Goal: Information Seeking & Learning: Learn about a topic

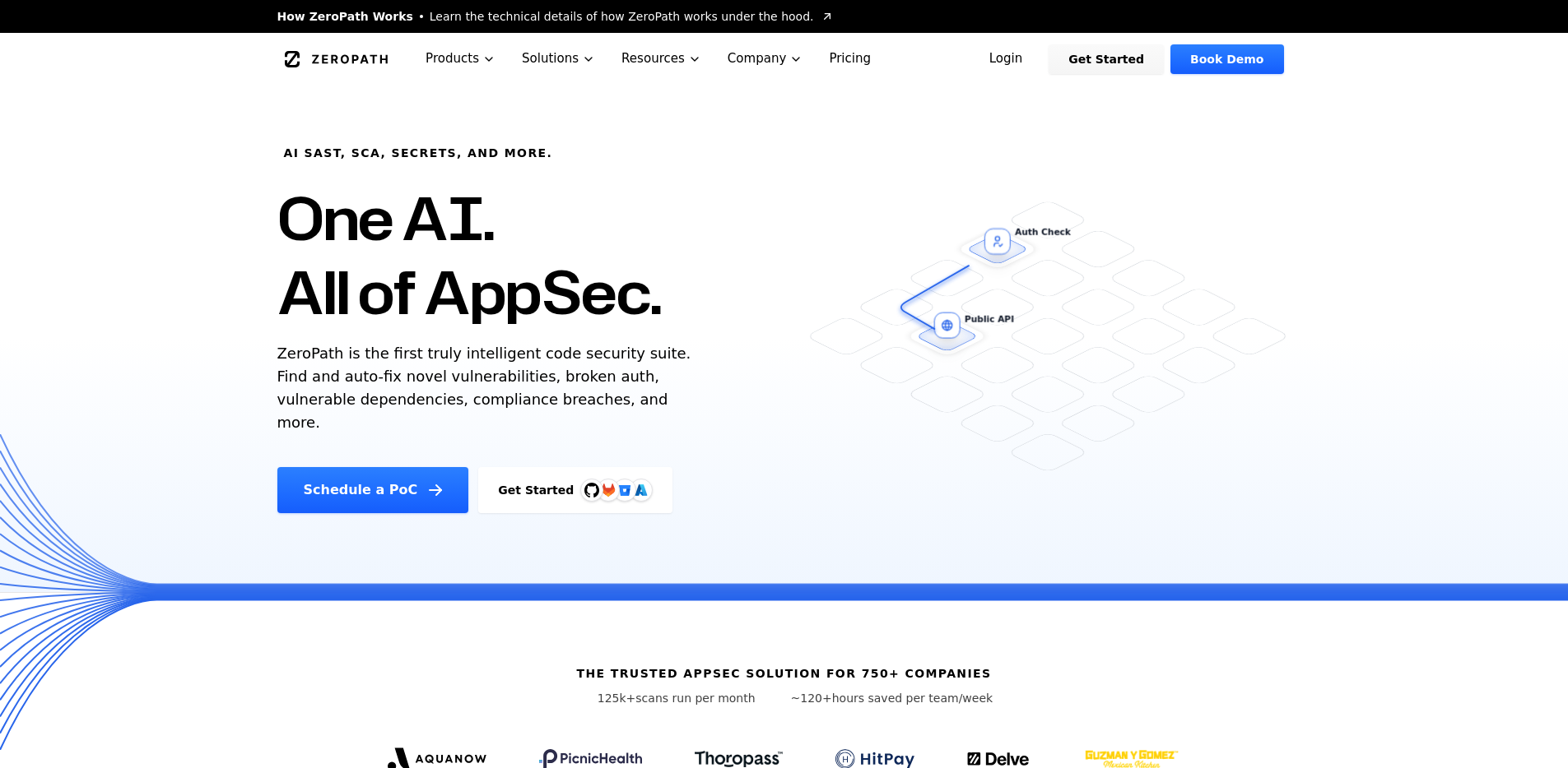
click at [1024, 60] on link "Login" at bounding box center [1006, 59] width 73 height 30
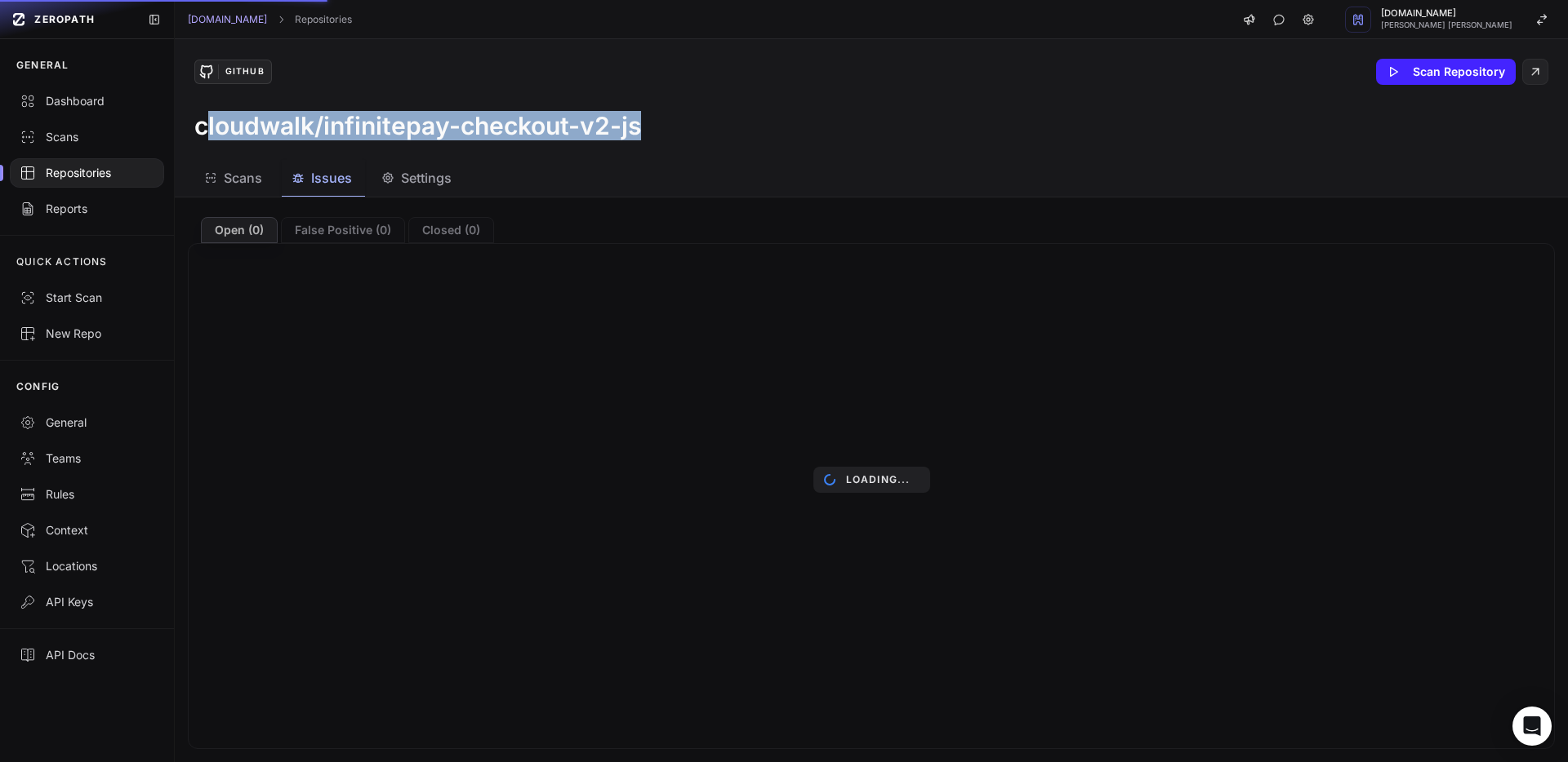
drag, startPoint x: 402, startPoint y: 127, endPoint x: 857, endPoint y: 142, distance: 455.2
click at [655, 121] on div "cloudwalk/infinitepay-checkout-v2-js" at bounding box center [871, 125] width 1353 height 29
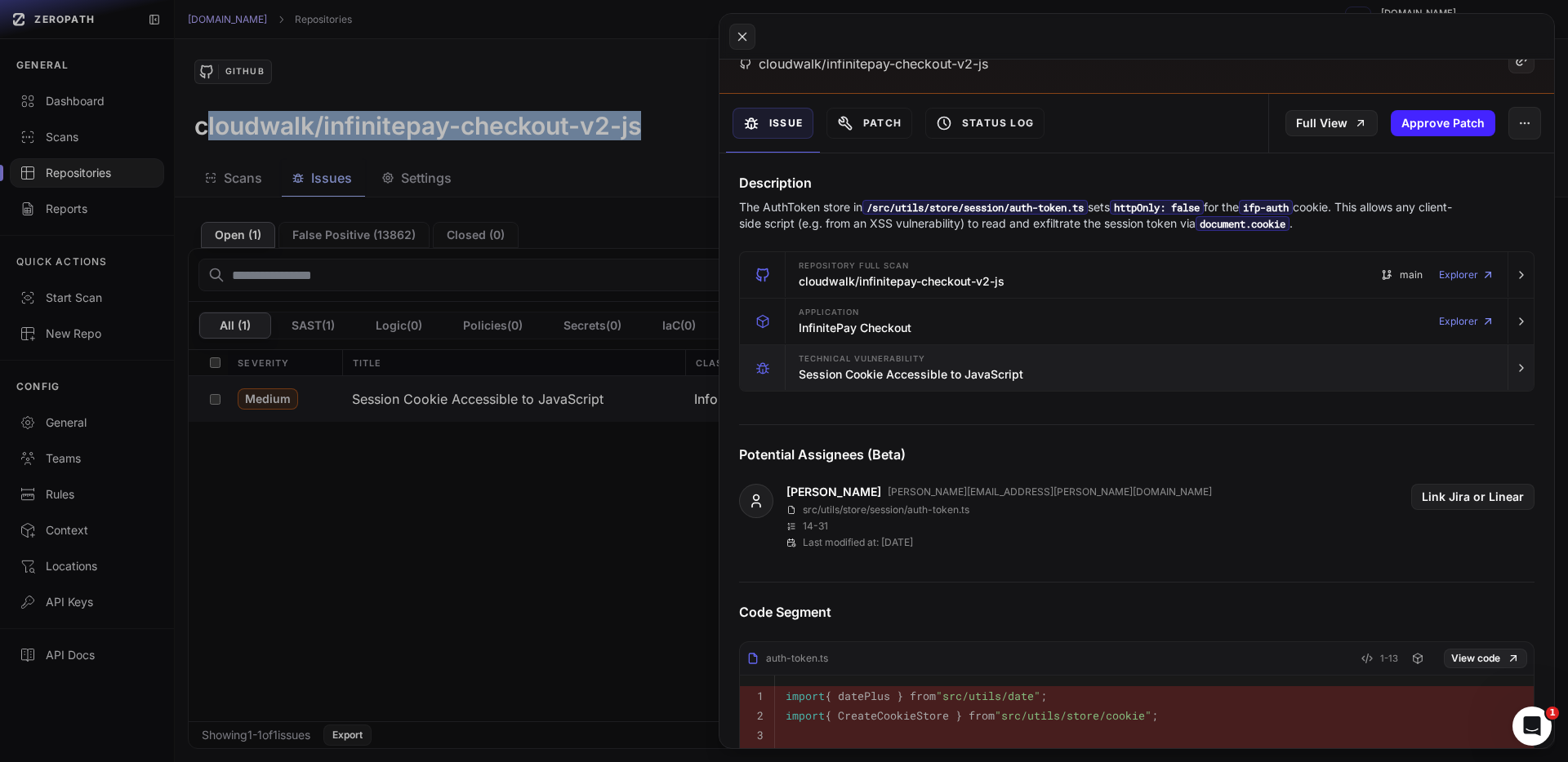
scroll to position [540, 0]
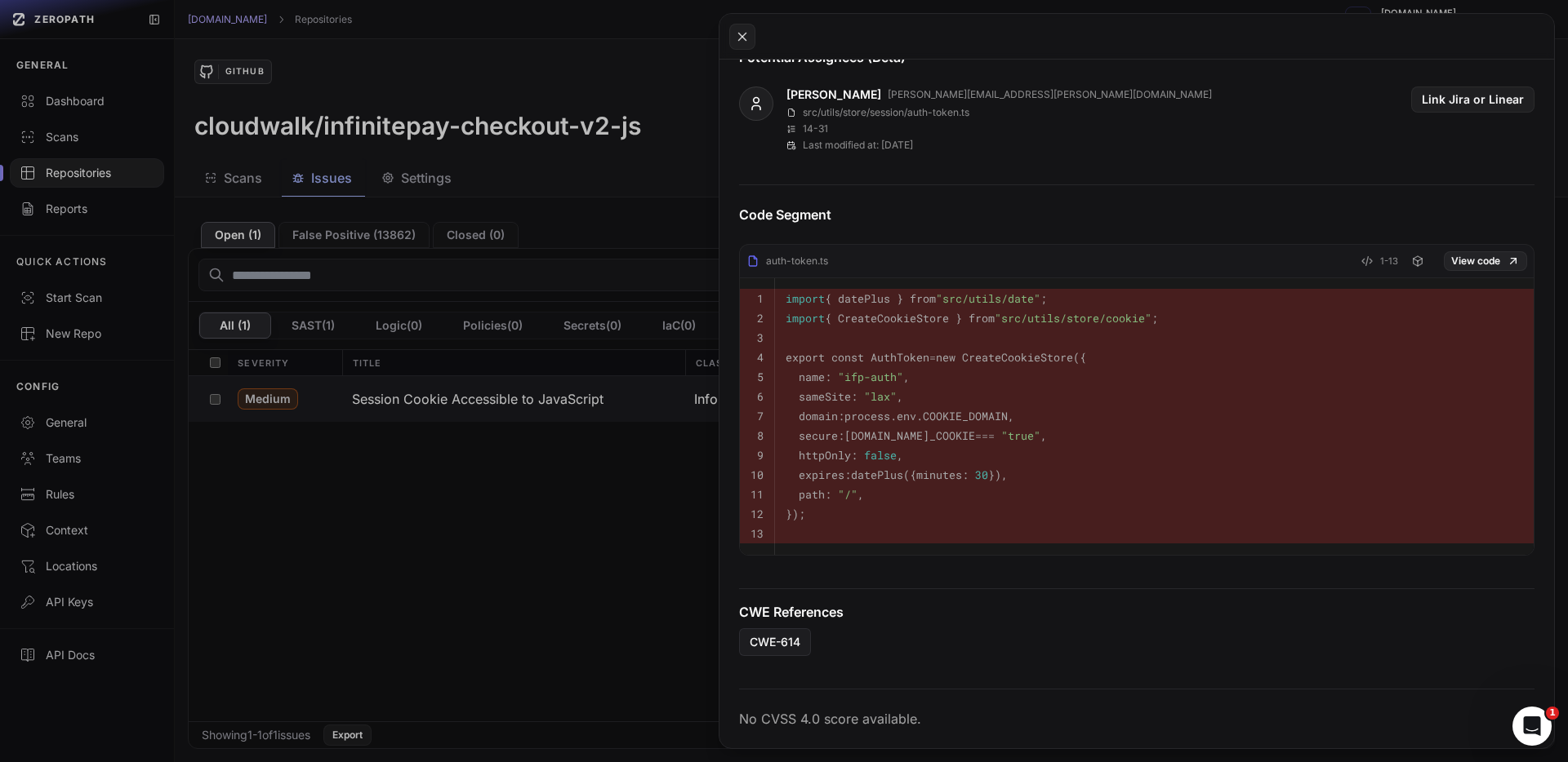
click at [826, 511] on pre "});" at bounding box center [1154, 514] width 737 height 20
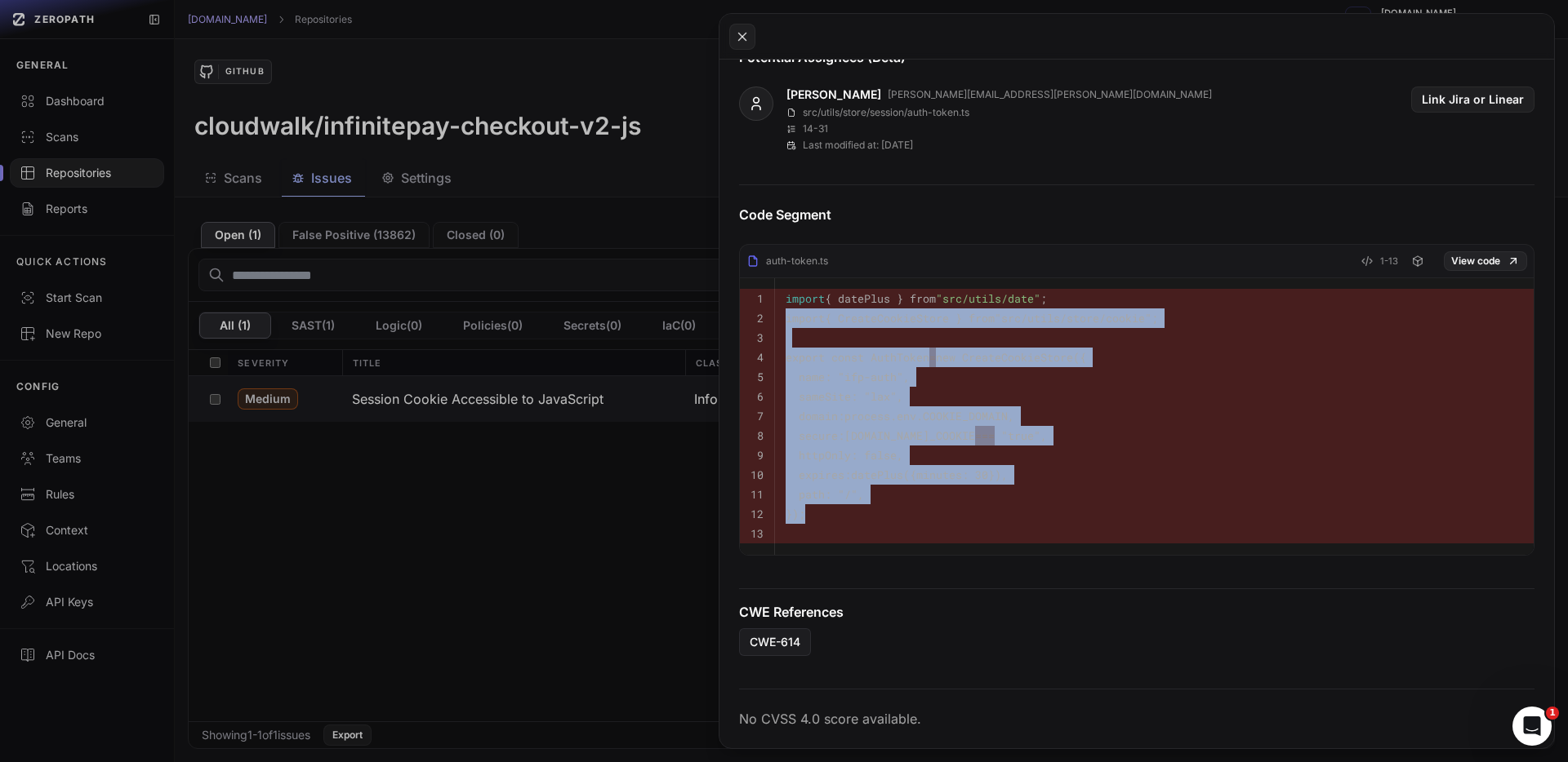
drag, startPoint x: 801, startPoint y: 495, endPoint x: 778, endPoint y: 298, distance: 198.3
click at [778, 298] on tbody "1 import { datePlus } from "src/utils/date" ; 2 import { CreateCookieStore } fr…" at bounding box center [1136, 417] width 794 height 277
click at [1020, 504] on pre "});" at bounding box center [1154, 514] width 737 height 20
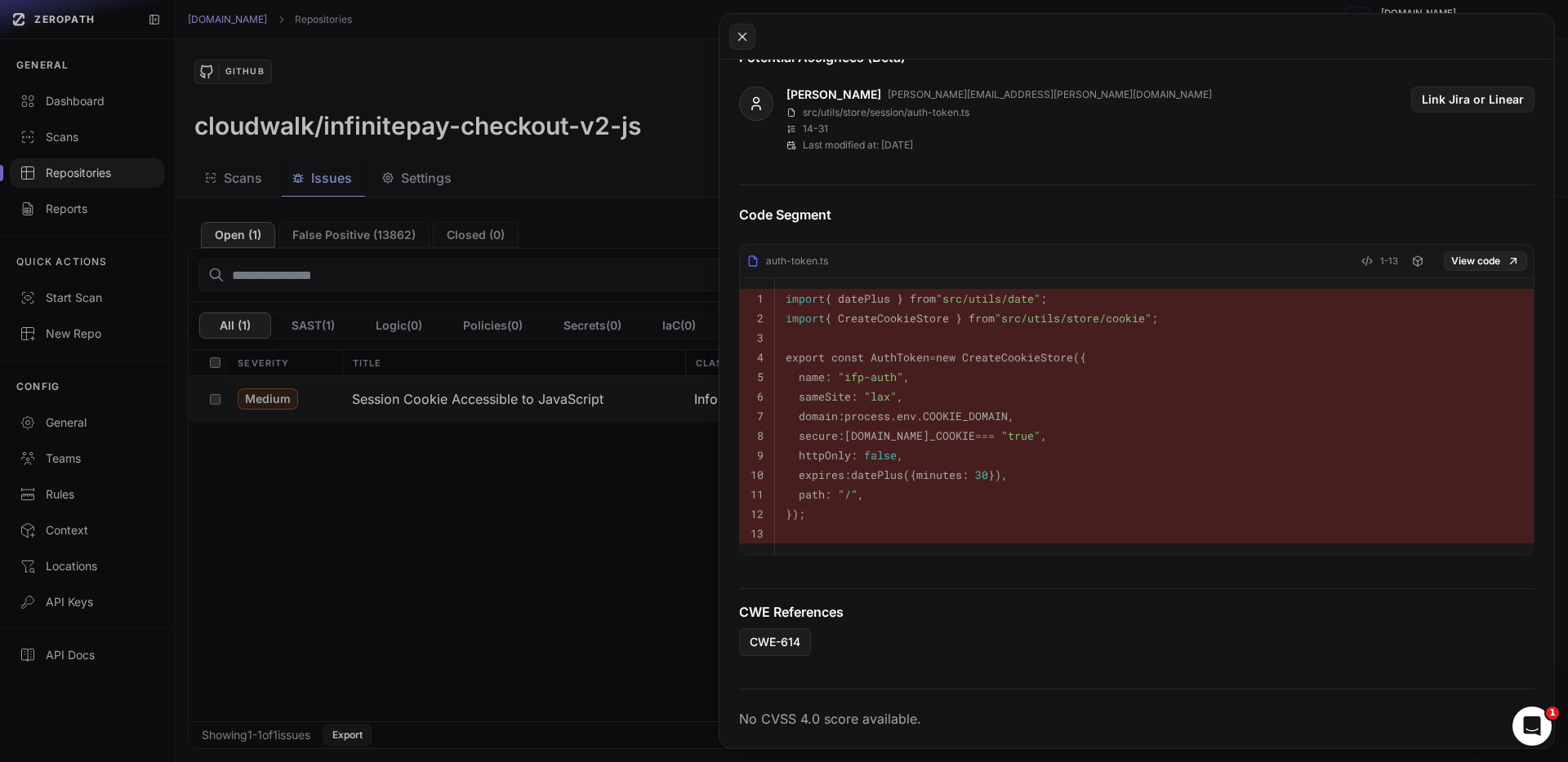
scroll to position [0, 0]
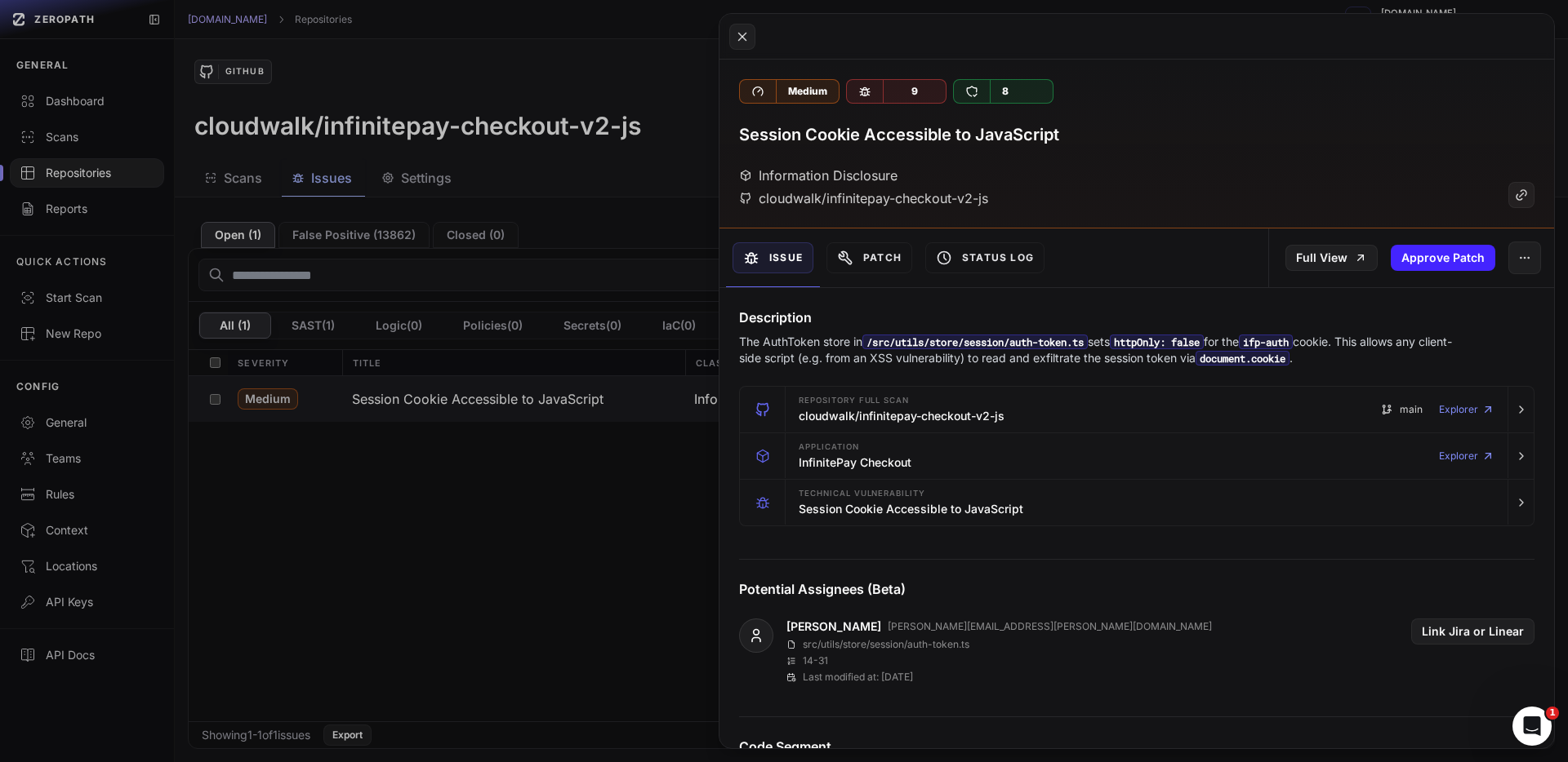
click at [352, 102] on button at bounding box center [784, 381] width 1568 height 762
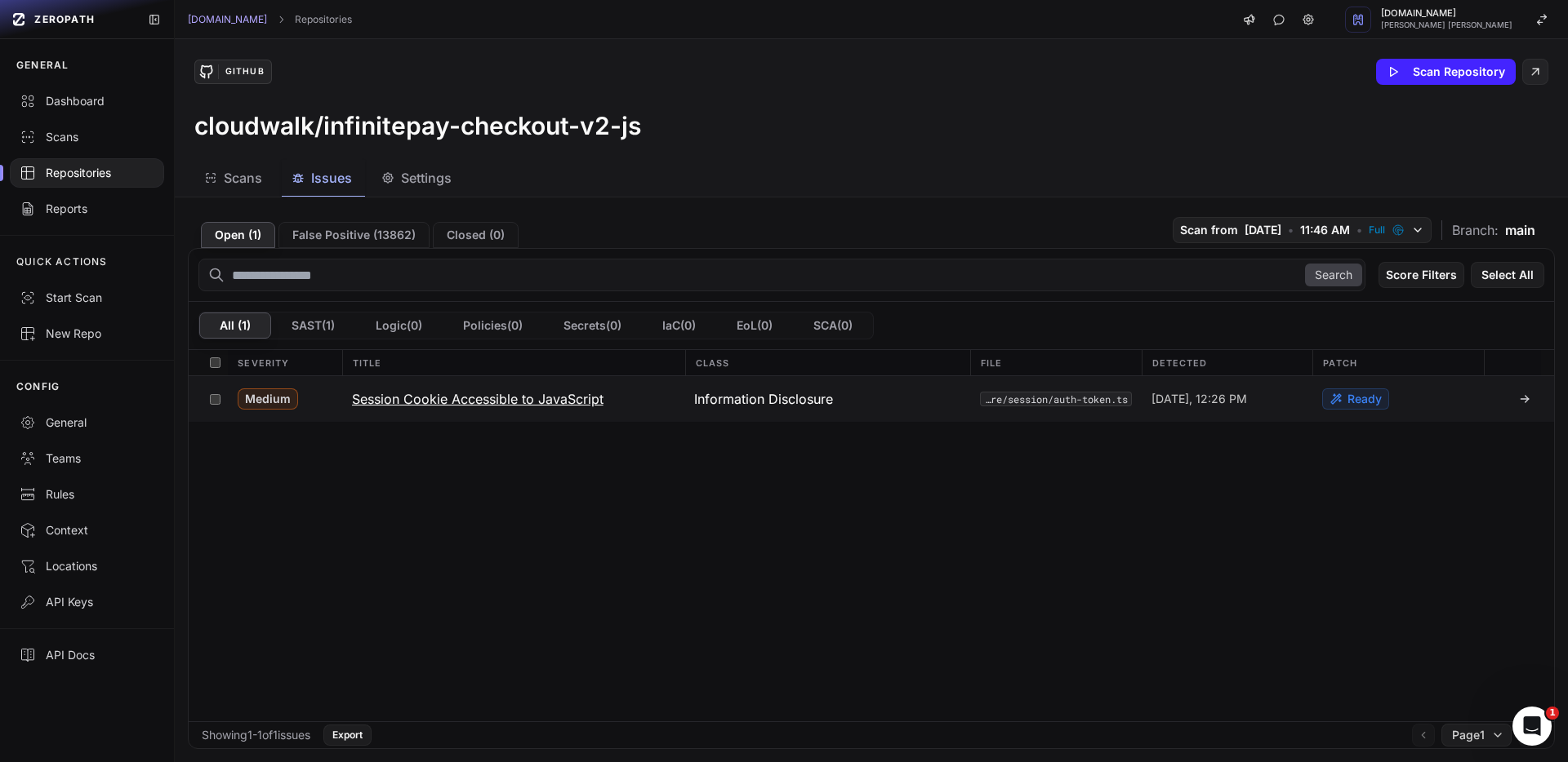
drag, startPoint x: 606, startPoint y: 399, endPoint x: 422, endPoint y: 396, distance: 184.0
click at [422, 396] on button "Session Cookie Accessible to JavaScript" at bounding box center [513, 399] width 343 height 46
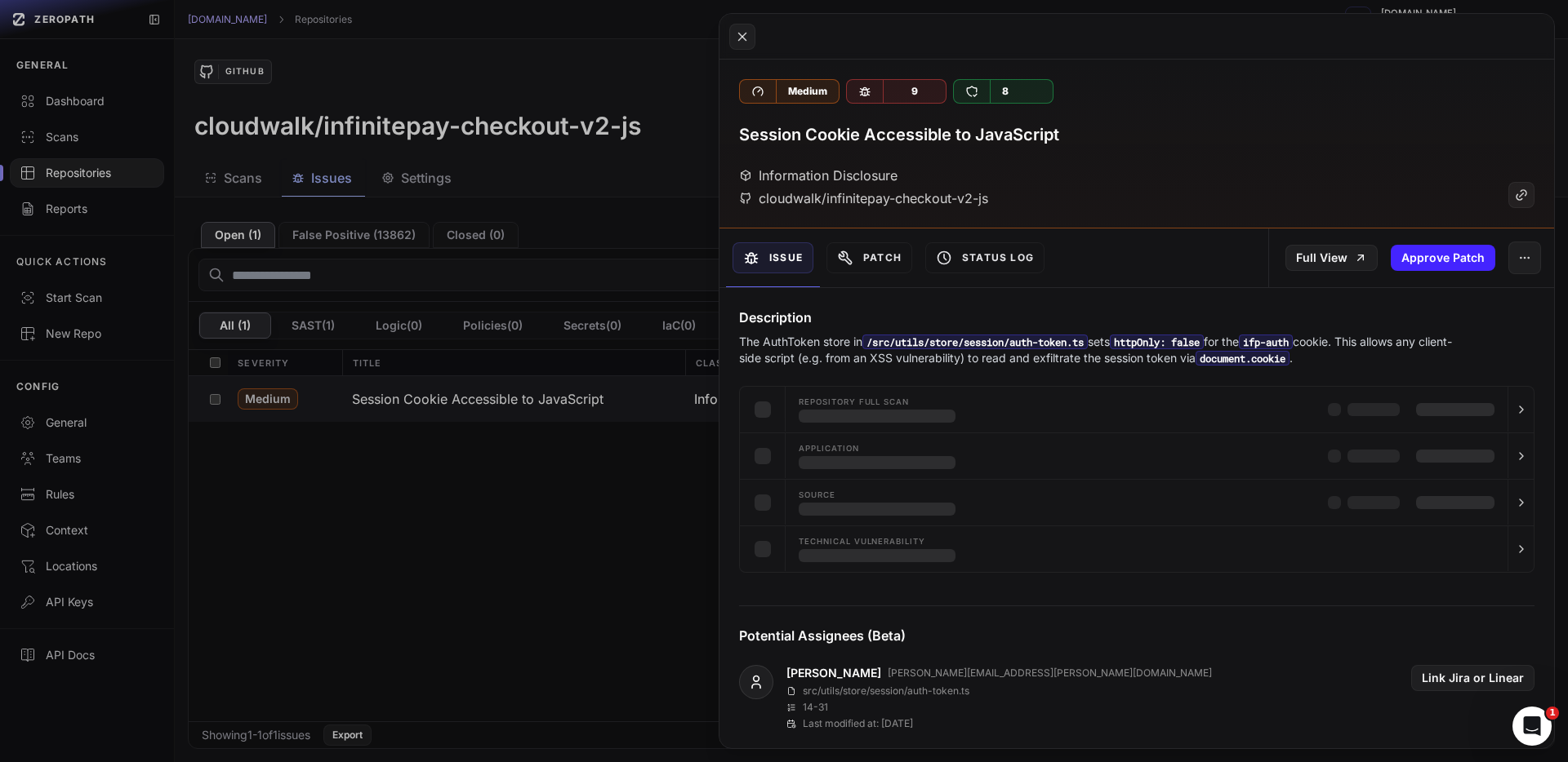
click at [391, 398] on button at bounding box center [784, 381] width 1568 height 762
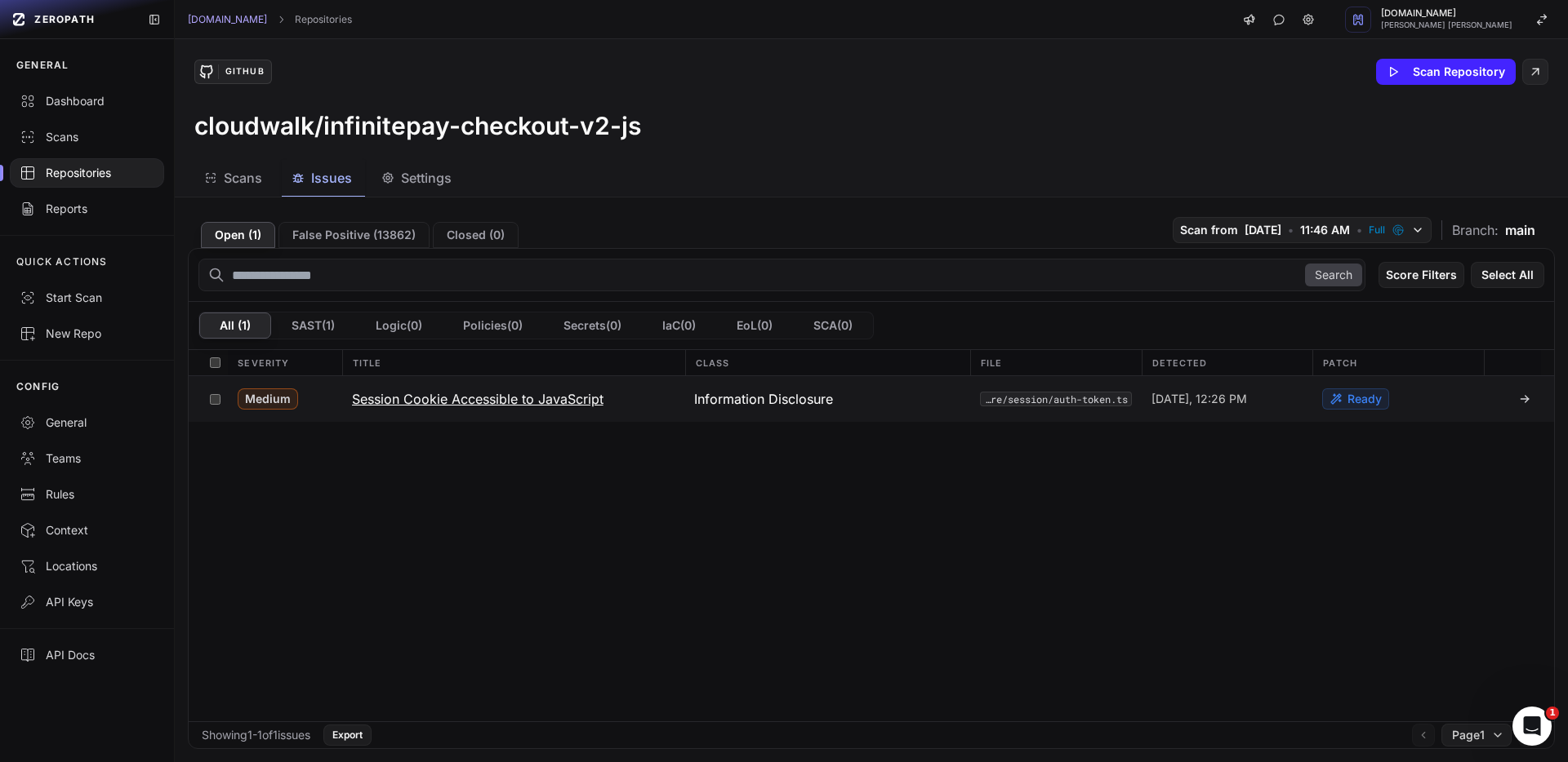
click at [435, 398] on div "Open ( 1 ) False Positive ( 13862 ) Closed ( 0 ) Scan from 8/11/2025 • 11:46 AM…" at bounding box center [871, 479] width 1393 height 565
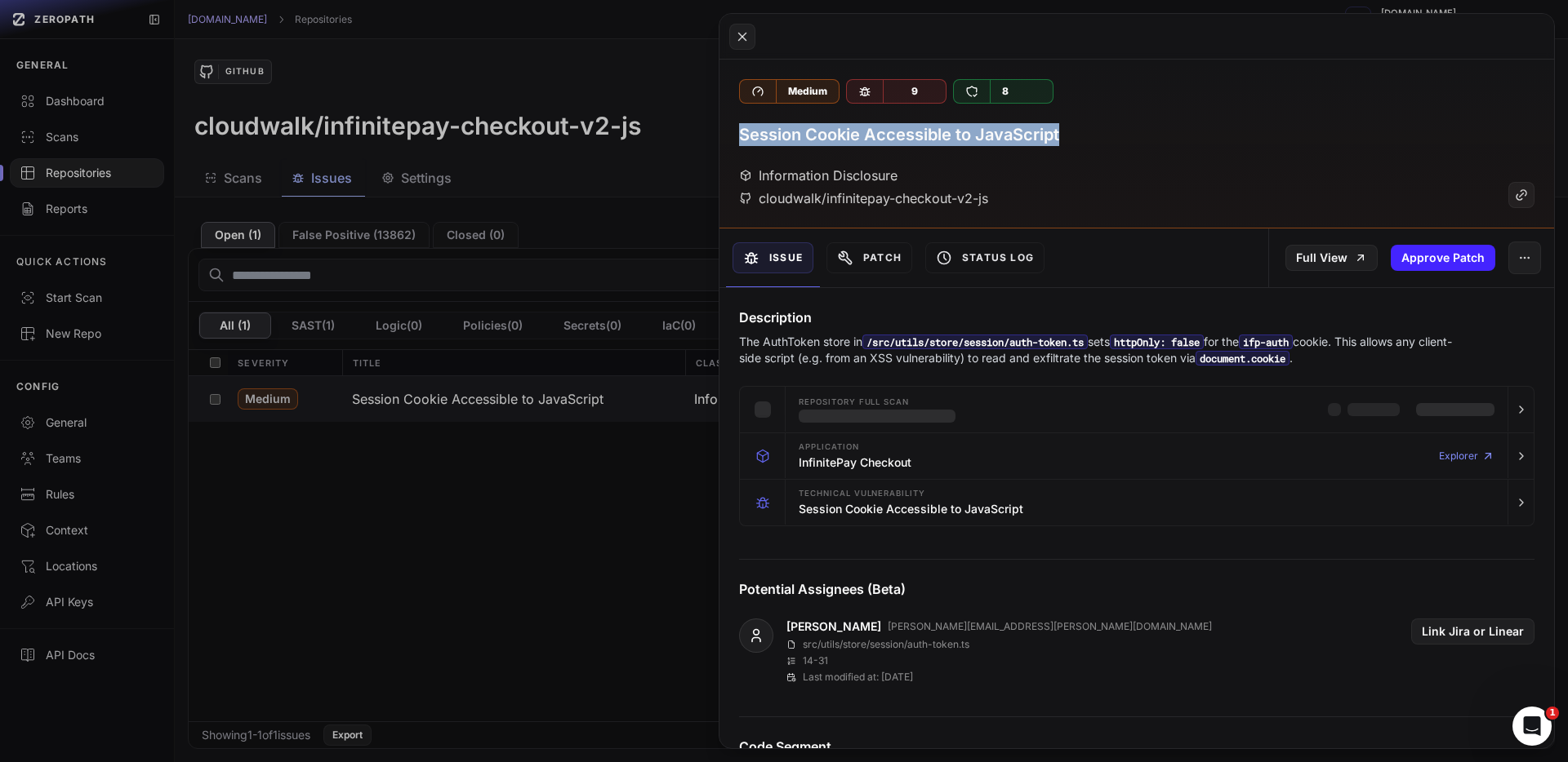
drag, startPoint x: 857, startPoint y: 140, endPoint x: 1081, endPoint y: 131, distance: 224.2
click at [1081, 131] on div "Session Cookie Accessible to JavaScript" at bounding box center [1136, 134] width 795 height 22
drag, startPoint x: 738, startPoint y: 136, endPoint x: 1074, endPoint y: 130, distance: 336.1
click at [1074, 130] on div "Session Cookie Accessible to JavaScript" at bounding box center [1136, 134] width 795 height 22
copy h3 "Session Cookie Accessible to JavaScript"
